Goal: Task Accomplishment & Management: Manage account settings

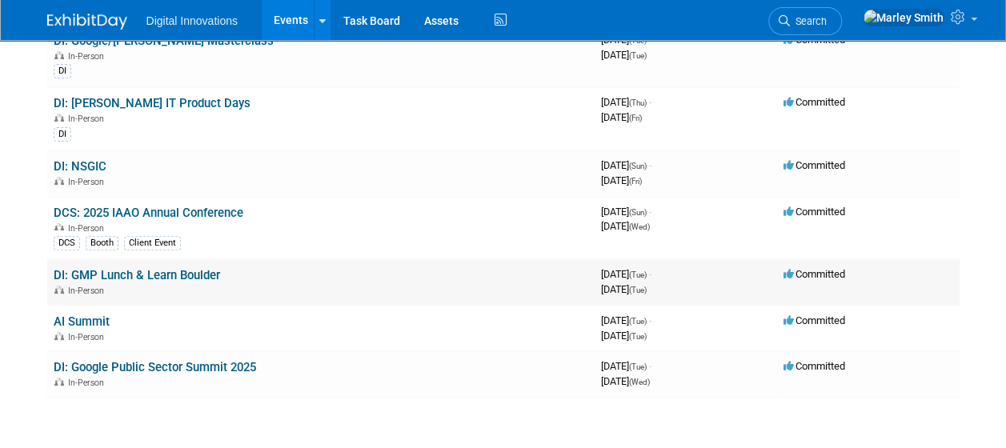
scroll to position [153, 0]
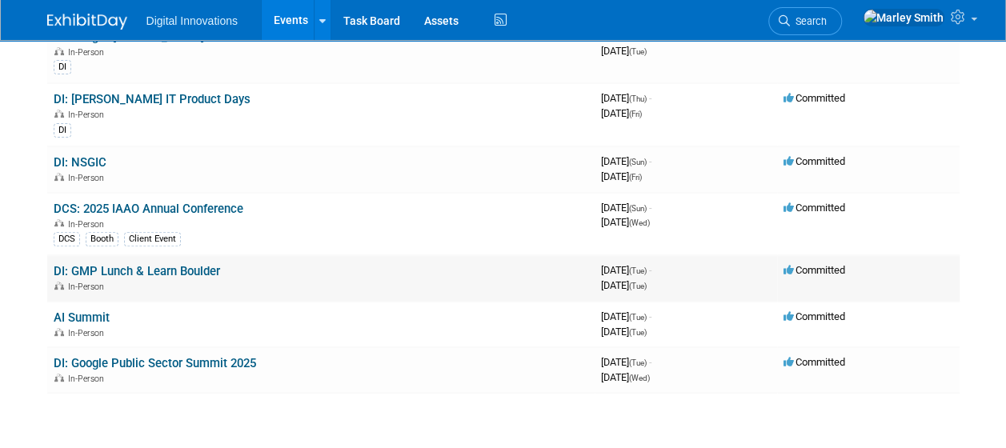
click at [152, 269] on link "DI: GMP Lunch & Learn Boulder" at bounding box center [137, 271] width 166 height 14
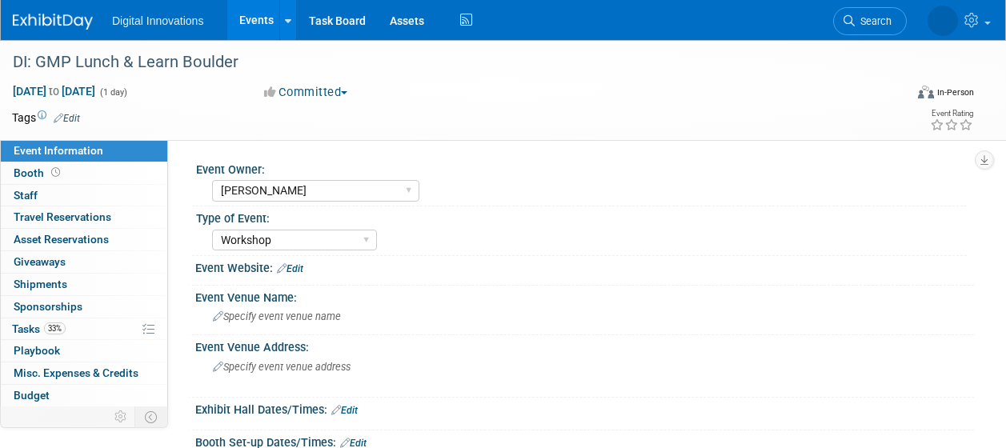
select select "[PERSON_NAME]"
select select "Workshop"
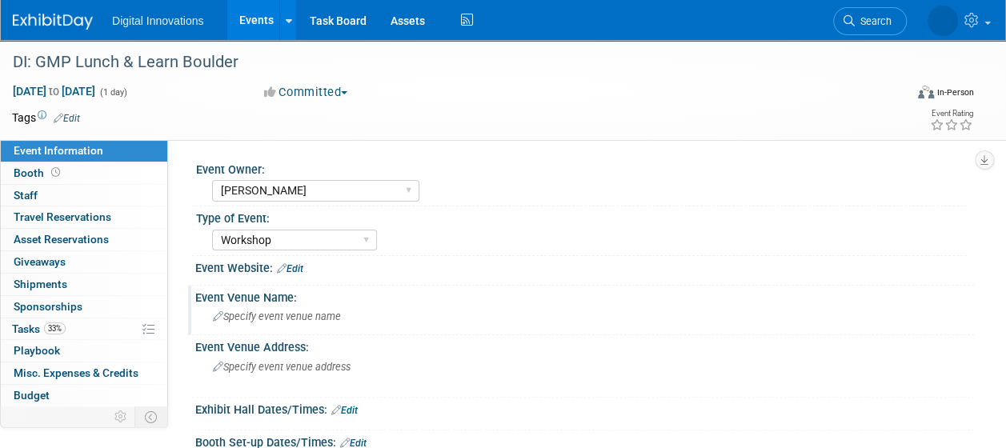
click at [292, 319] on span "Specify event venue name" at bounding box center [277, 317] width 128 height 12
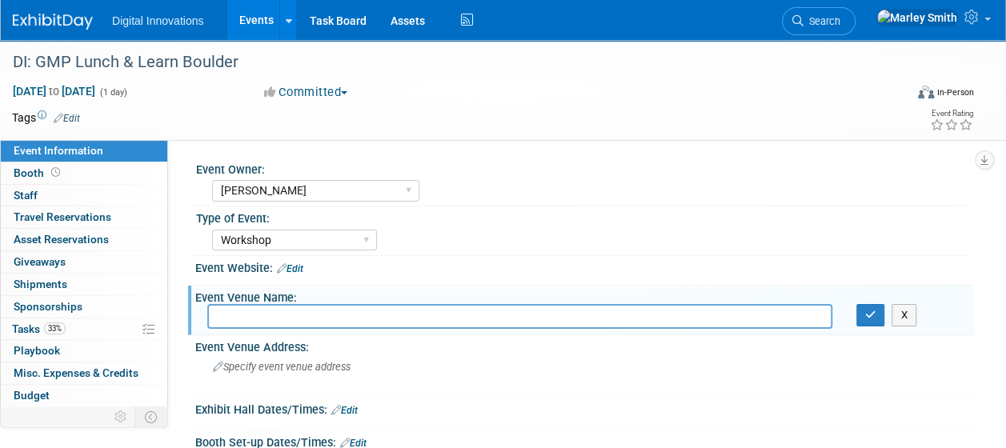
click at [292, 319] on input "text" at bounding box center [519, 316] width 625 height 25
type input "[GEOGRAPHIC_DATA] Google office"
click at [487, 142] on div "Event Owner: [PERSON_NAME] [PERSON_NAME] [PERSON_NAME] [PERSON_NAME] [PERSON_NA…" at bounding box center [571, 305] width 806 height 331
click at [906, 315] on button "X" at bounding box center [904, 315] width 25 height 22
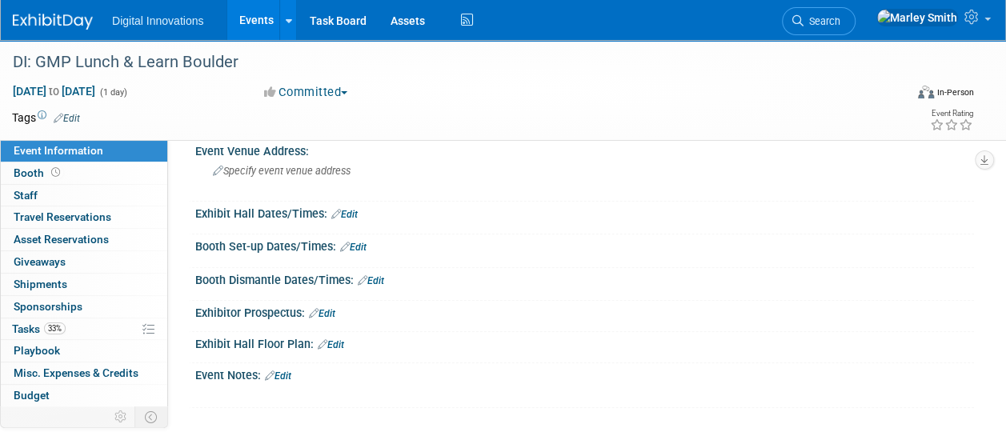
scroll to position [197, 0]
click at [73, 322] on link "33% Tasks 33%" at bounding box center [84, 330] width 166 height 22
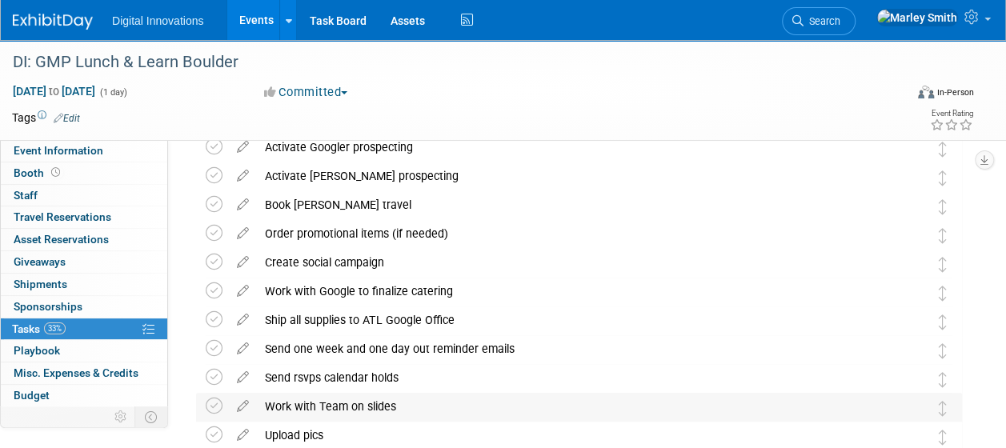
scroll to position [0, 0]
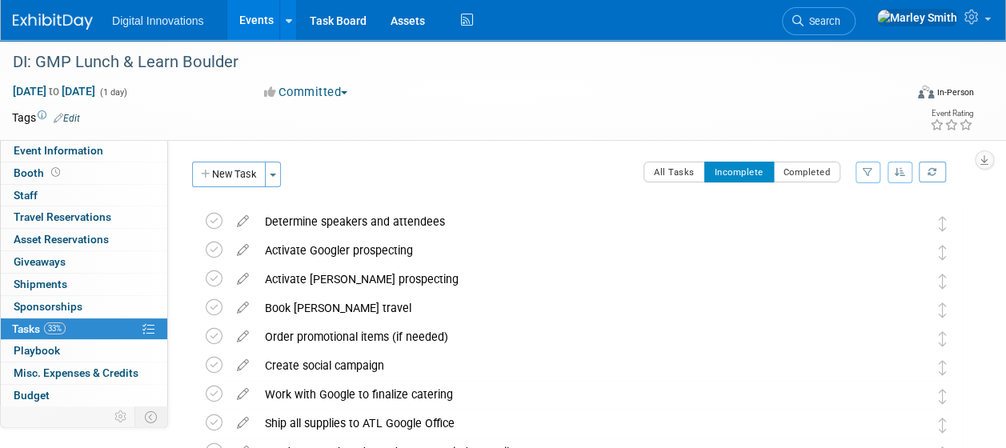
click at [266, 21] on link "Events" at bounding box center [256, 20] width 58 height 40
